Goal: Communication & Community: Participate in discussion

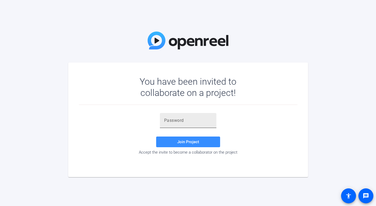
click at [190, 119] on input "text" at bounding box center [188, 120] width 48 height 6
paste input "nwnYx2"
type input "nwnYx2"
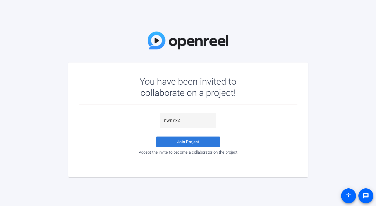
click at [174, 140] on span at bounding box center [188, 141] width 64 height 13
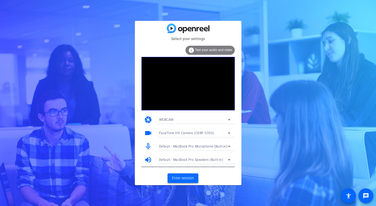
click at [179, 177] on span "Enter session" at bounding box center [183, 178] width 22 height 6
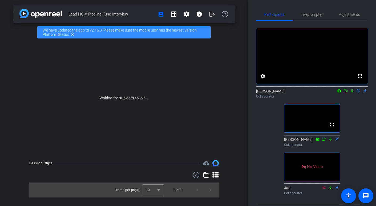
click at [353, 93] on icon at bounding box center [352, 90] width 2 height 3
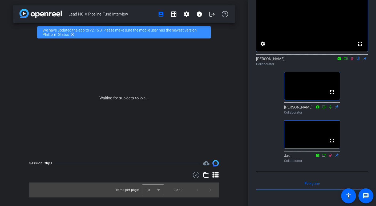
scroll to position [34, 0]
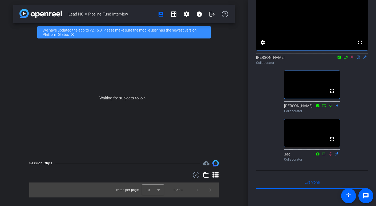
click at [351, 59] on icon at bounding box center [352, 56] width 3 height 3
click at [353, 59] on icon at bounding box center [352, 56] width 2 height 3
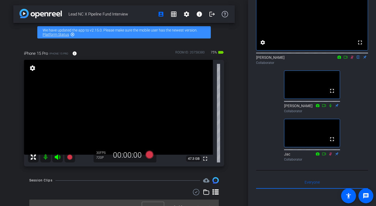
drag, startPoint x: 353, startPoint y: 64, endPoint x: 361, endPoint y: 81, distance: 18.4
click at [361, 81] on div "fullscreen settings [PERSON_NAME] flip Collaborator fullscreen [PERSON_NAME] Co…" at bounding box center [312, 75] width 112 height 176
click at [352, 59] on icon at bounding box center [352, 57] width 4 height 4
click at [352, 59] on icon at bounding box center [352, 56] width 3 height 3
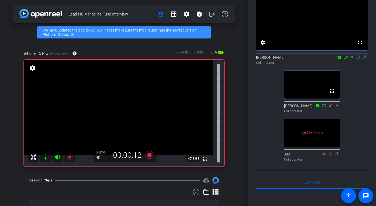
click at [347, 59] on icon at bounding box center [346, 57] width 4 height 4
click at [358, 59] on icon at bounding box center [359, 56] width 2 height 3
click at [357, 59] on icon at bounding box center [359, 57] width 4 height 4
click at [359, 59] on icon at bounding box center [359, 57] width 4 height 4
click at [360, 59] on icon at bounding box center [359, 57] width 4 height 4
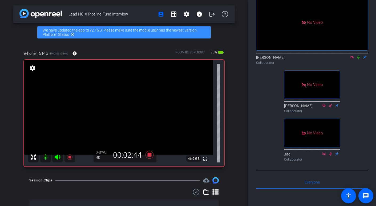
click at [359, 59] on icon at bounding box center [359, 57] width 4 height 4
click at [357, 59] on mat-icon at bounding box center [358, 57] width 6 height 5
click at [357, 59] on icon at bounding box center [359, 57] width 4 height 4
click at [359, 59] on icon at bounding box center [359, 57] width 4 height 4
click at [358, 59] on icon at bounding box center [359, 57] width 4 height 4
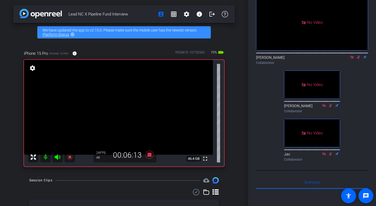
click at [359, 59] on icon at bounding box center [359, 57] width 4 height 4
click at [360, 59] on icon at bounding box center [359, 57] width 4 height 4
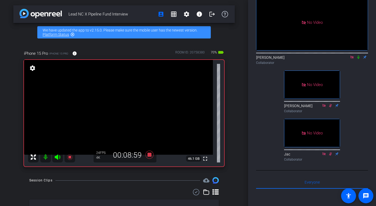
click at [359, 59] on icon at bounding box center [359, 56] width 2 height 3
click at [359, 59] on icon at bounding box center [359, 57] width 4 height 4
click at [360, 59] on icon at bounding box center [359, 57] width 4 height 4
click at [359, 59] on icon at bounding box center [358, 56] width 3 height 3
click at [360, 59] on icon at bounding box center [359, 57] width 4 height 4
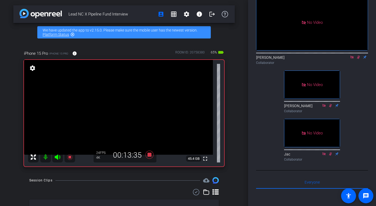
click at [358, 59] on icon at bounding box center [359, 57] width 4 height 4
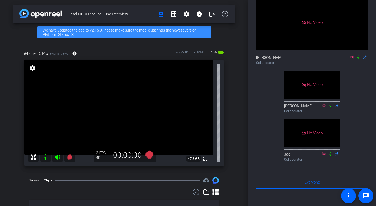
click at [351, 59] on icon at bounding box center [352, 57] width 4 height 4
